Goal: Information Seeking & Learning: Learn about a topic

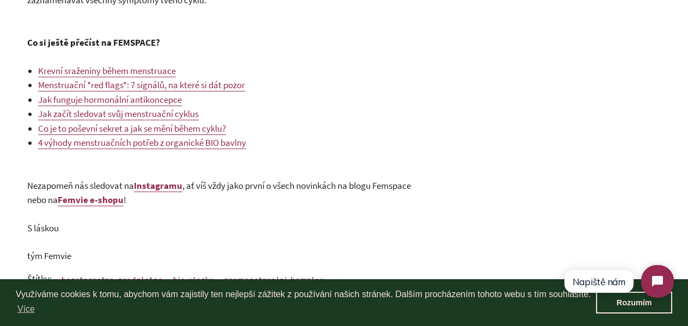
scroll to position [2135, 0]
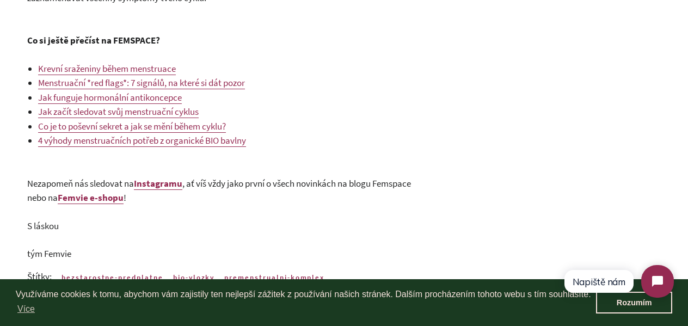
click at [89, 82] on span "Menstruační *red flags*: 7 signálů, na které si dát pozor" at bounding box center [141, 83] width 207 height 12
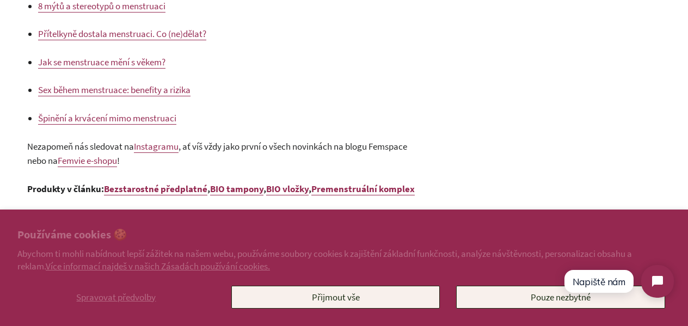
scroll to position [1525, 0]
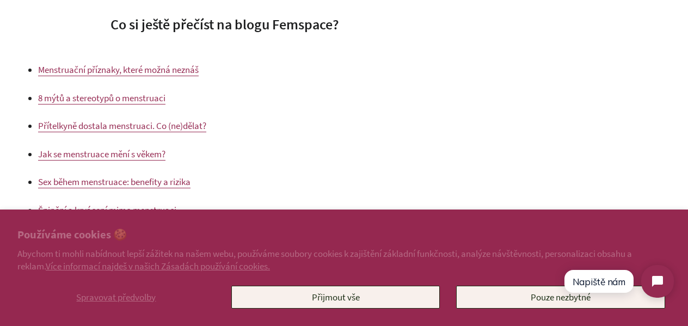
click at [74, 66] on span "Menstruační příznaky, které možná neznáš" at bounding box center [118, 70] width 161 height 12
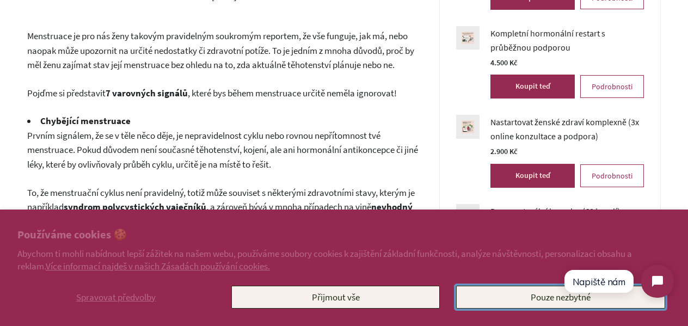
click at [517, 303] on button "Pouze nezbytné" at bounding box center [560, 297] width 209 height 23
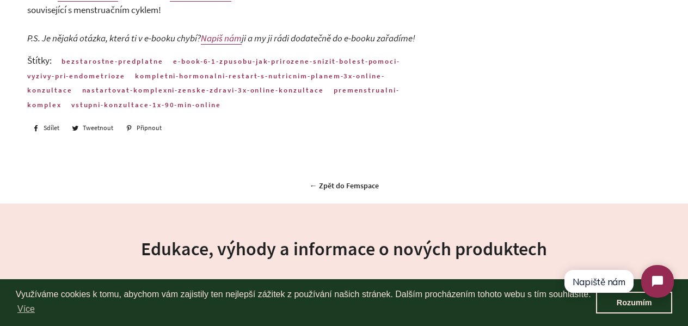
scroll to position [1432, 0]
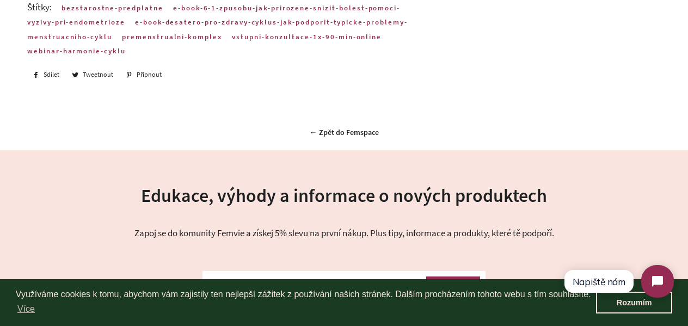
scroll to position [2171, 0]
